Goal: Task Accomplishment & Management: Use online tool/utility

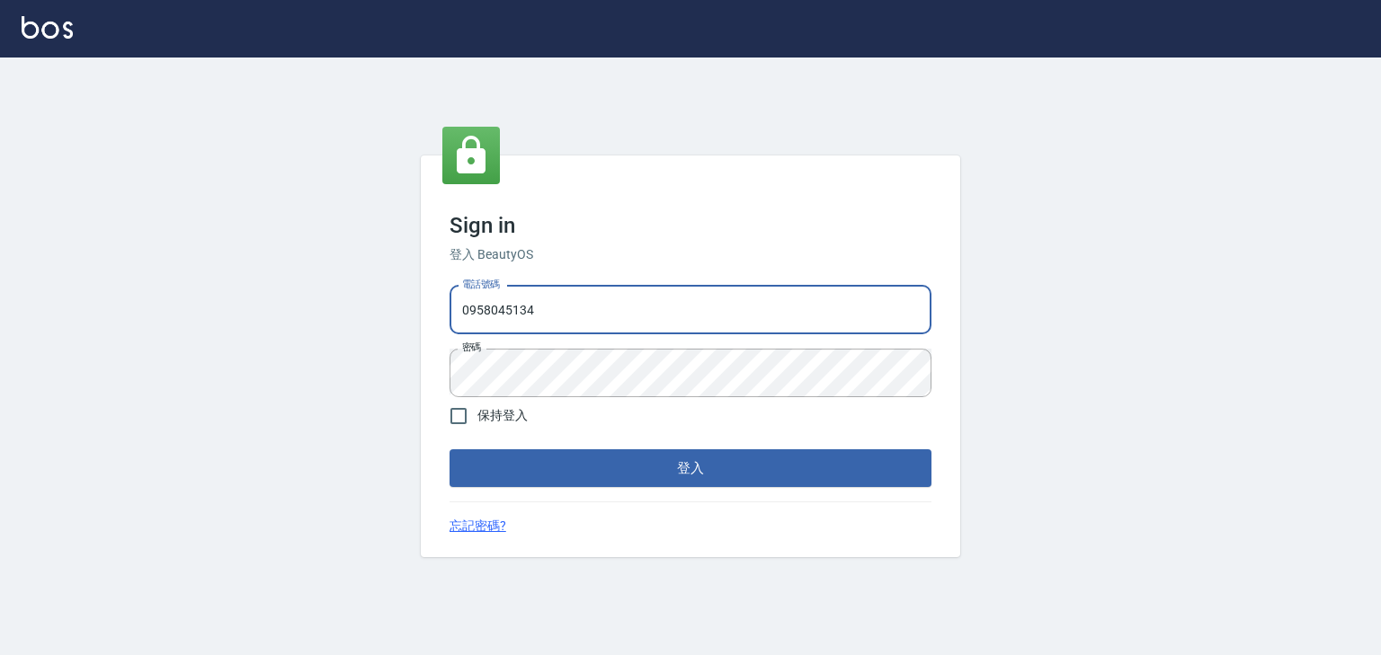
drag, startPoint x: 533, startPoint y: 309, endPoint x: 373, endPoint y: 309, distance: 160.0
click at [373, 309] on div "Sign in 登入 BeautyOS 電話號碼 [PHONE_NUMBER] 電話號碼 密碼 密碼 保持登入 登入 忘記密碼?" at bounding box center [690, 357] width 1381 height 598
type input "0225513682"
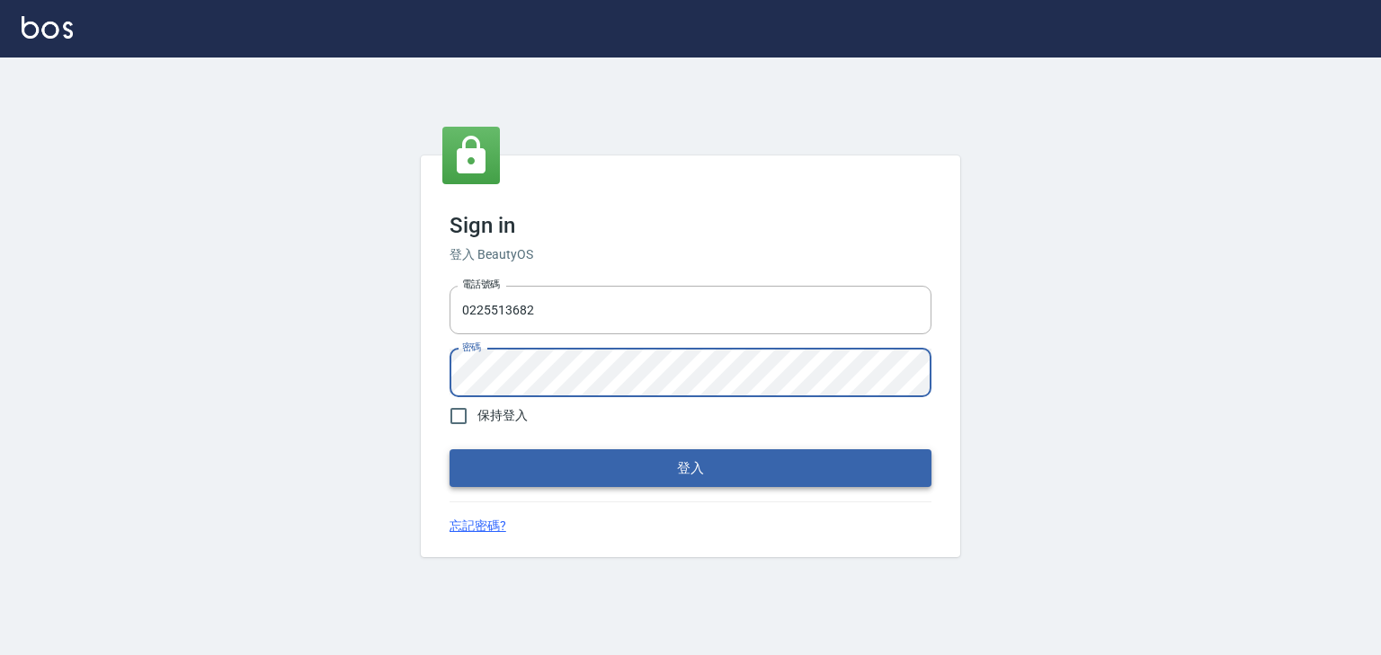
click at [772, 457] on button "登入" at bounding box center [691, 469] width 482 height 38
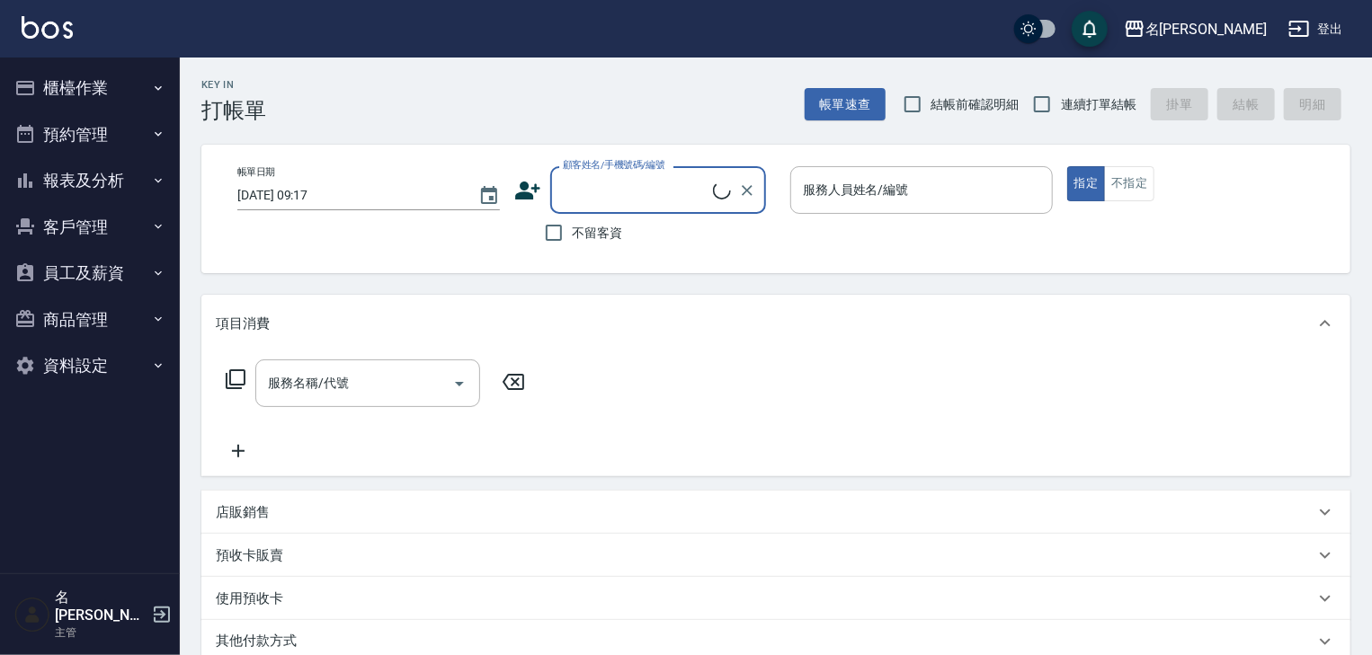
click at [86, 76] on button "櫃檯作業" at bounding box center [89, 88] width 165 height 47
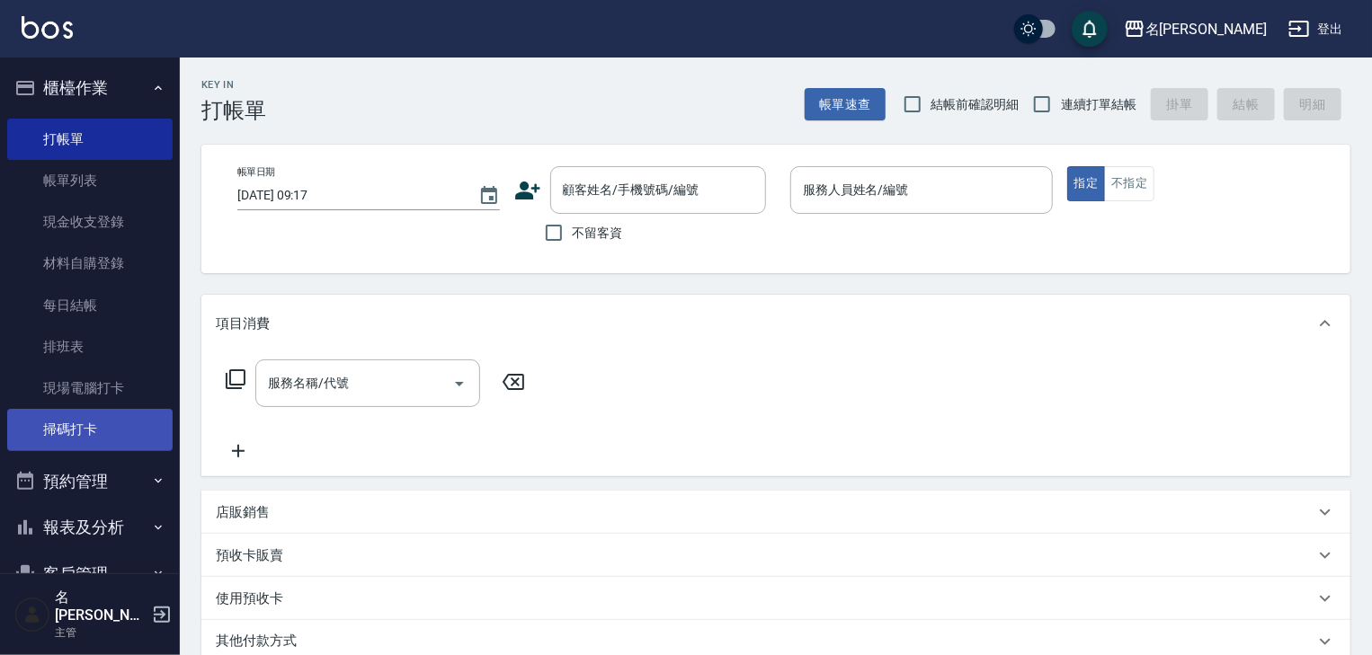
click at [97, 423] on link "掃碼打卡" at bounding box center [89, 429] width 165 height 41
